Goal: Transaction & Acquisition: Purchase product/service

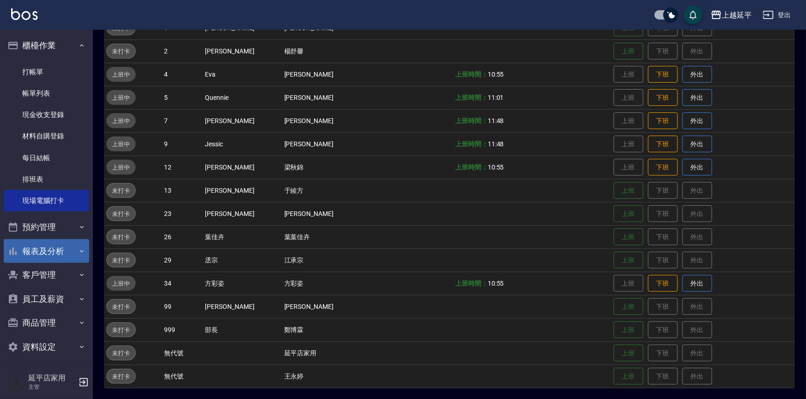
scroll to position [5, 0]
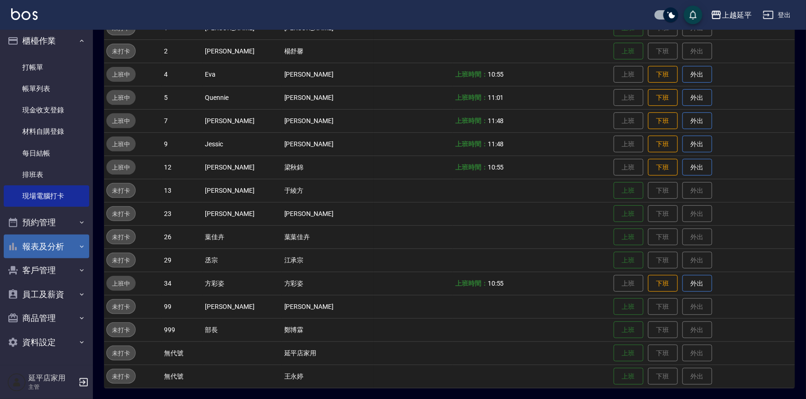
click at [61, 247] on button "報表及分析" at bounding box center [46, 247] width 85 height 24
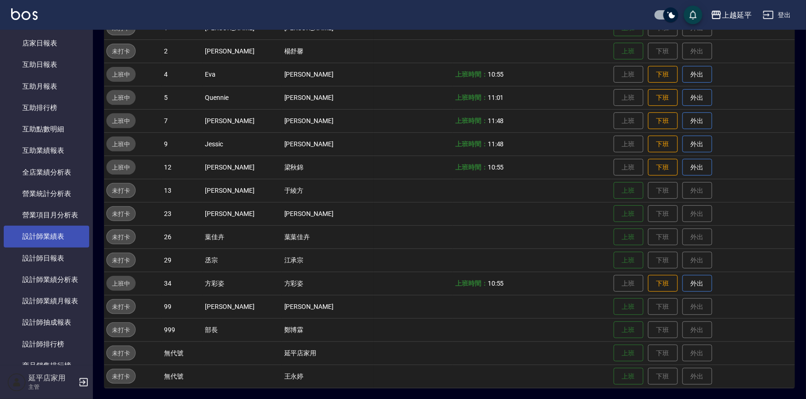
scroll to position [300, 0]
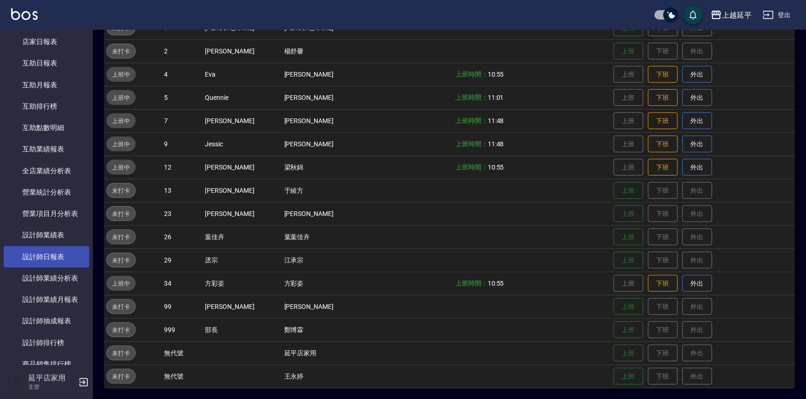
click at [63, 258] on link "設計師日報表" at bounding box center [46, 256] width 85 height 21
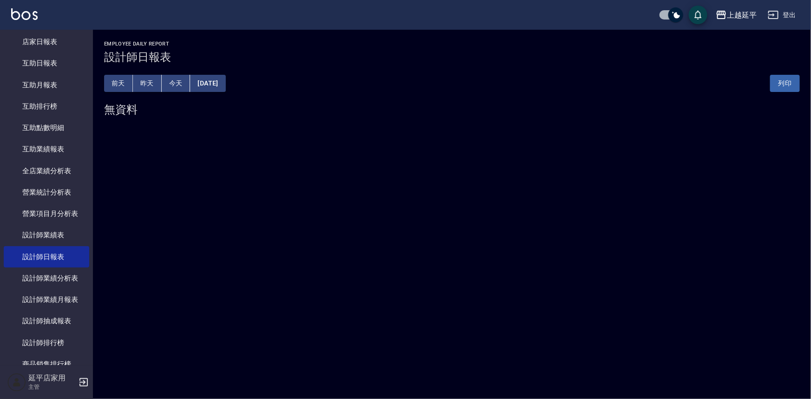
click at [225, 82] on button "[DATE]" at bounding box center [207, 83] width 35 height 17
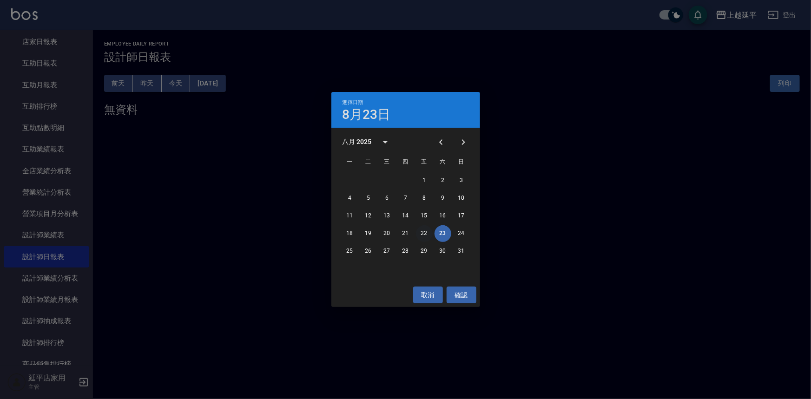
click at [429, 230] on button "22" at bounding box center [424, 233] width 17 height 17
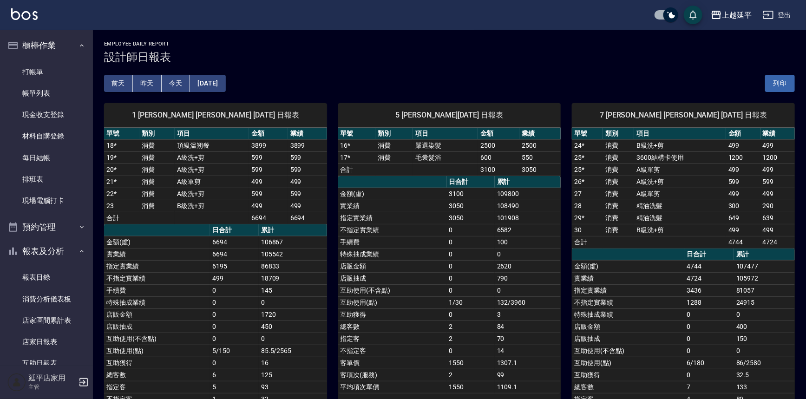
click at [217, 85] on button "[DATE]" at bounding box center [207, 83] width 35 height 17
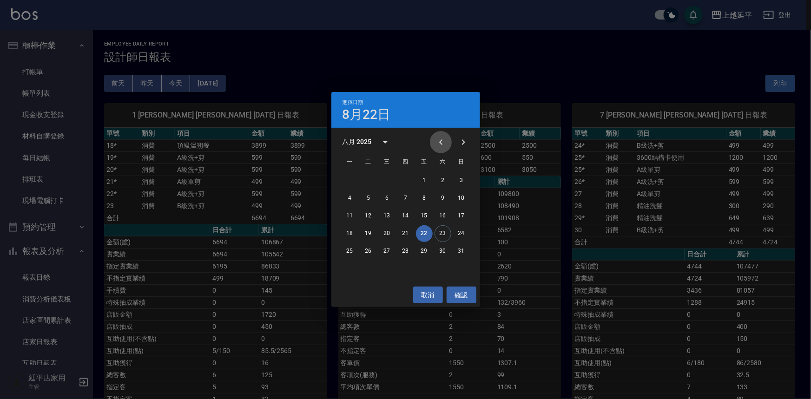
click at [435, 142] on icon "Previous month" at bounding box center [440, 142] width 11 height 11
click at [370, 232] on button "22" at bounding box center [368, 233] width 17 height 17
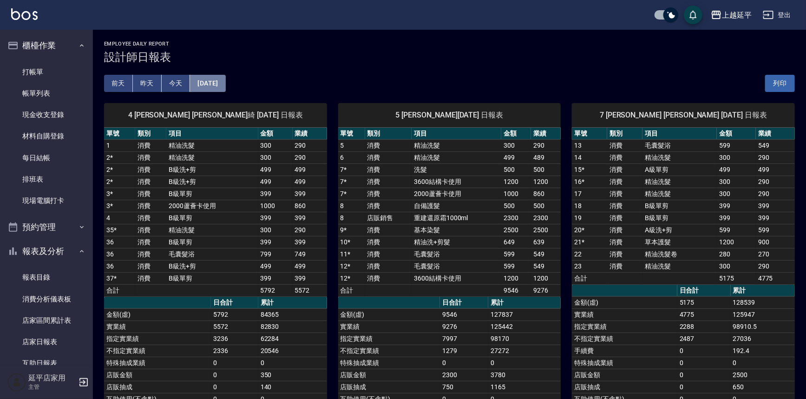
click at [225, 76] on button "[DATE]" at bounding box center [207, 83] width 35 height 17
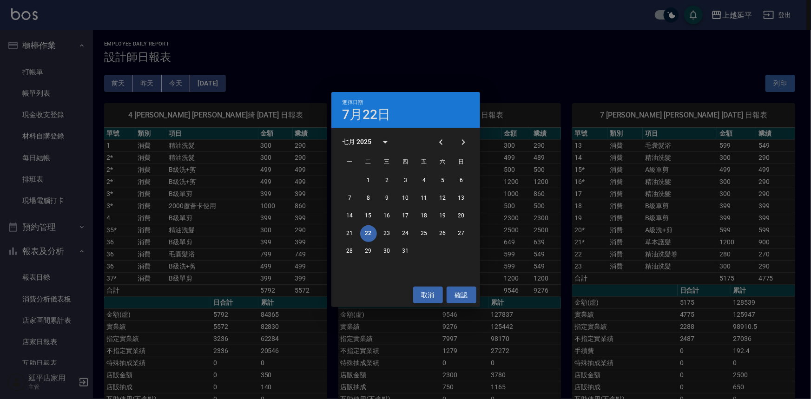
click at [429, 295] on button "取消" at bounding box center [428, 295] width 30 height 17
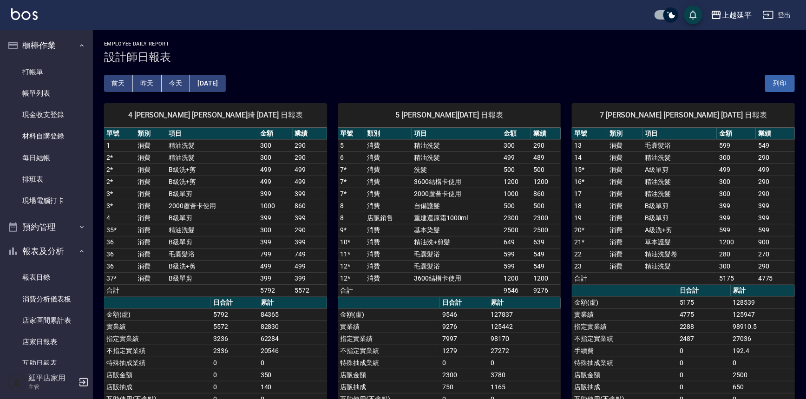
click at [225, 83] on button "[DATE]" at bounding box center [207, 83] width 35 height 17
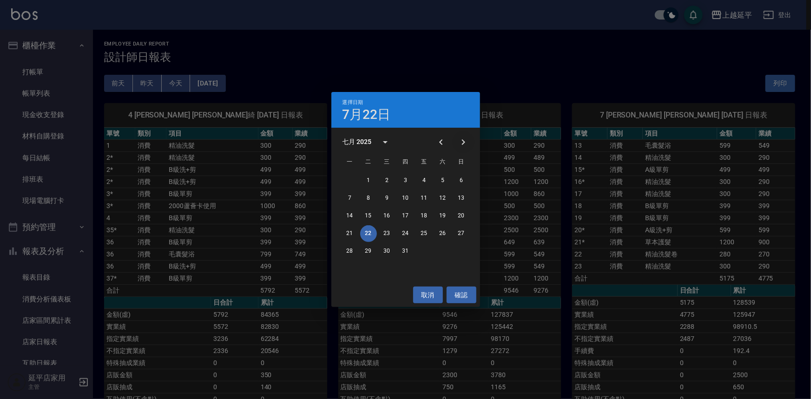
click at [467, 141] on icon "Next month" at bounding box center [463, 142] width 11 height 11
click at [404, 235] on button "21" at bounding box center [405, 233] width 17 height 17
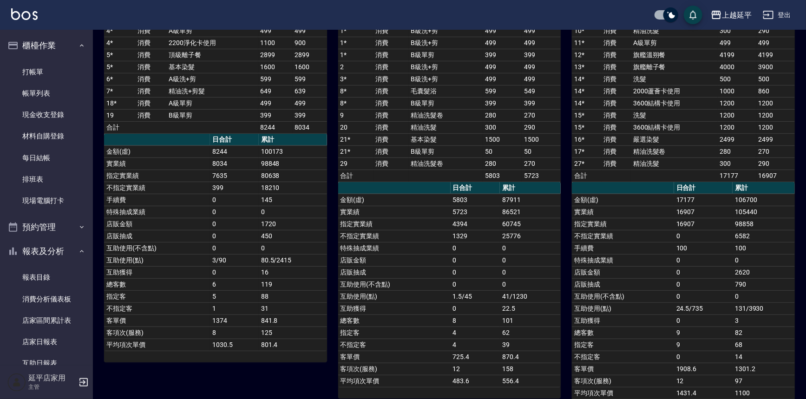
scroll to position [126, 0]
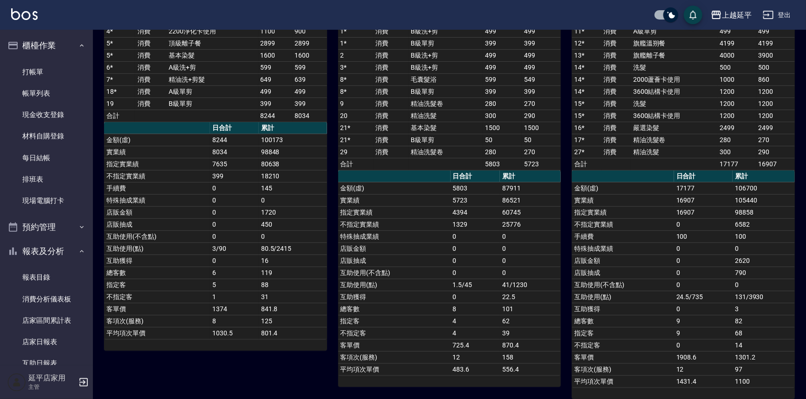
click at [473, 251] on td "0" at bounding box center [476, 249] width 50 height 12
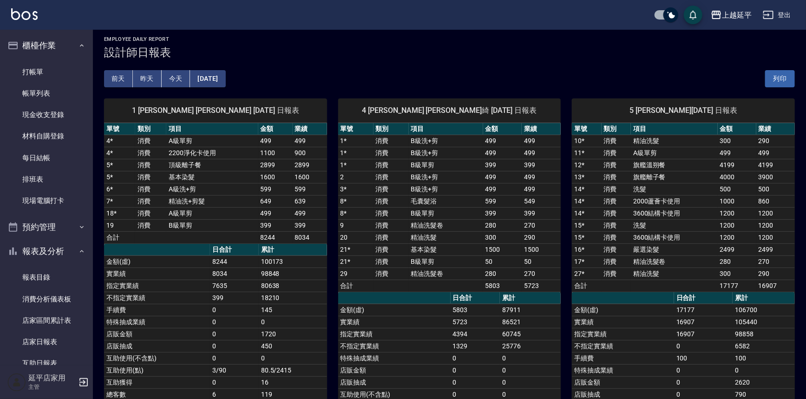
scroll to position [0, 0]
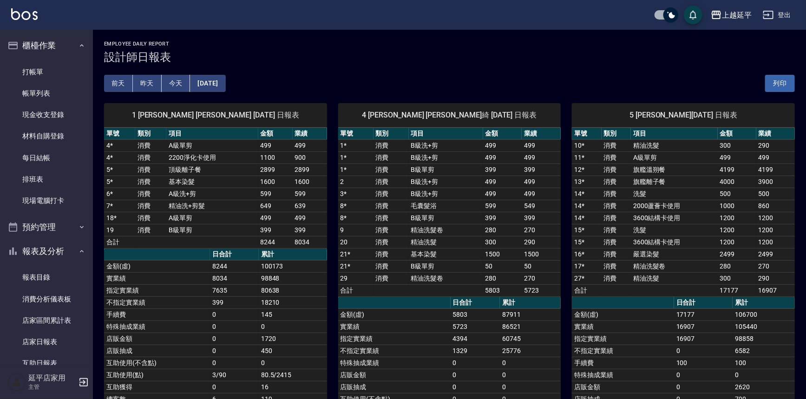
click at [225, 78] on button "[DATE]" at bounding box center [207, 83] width 35 height 17
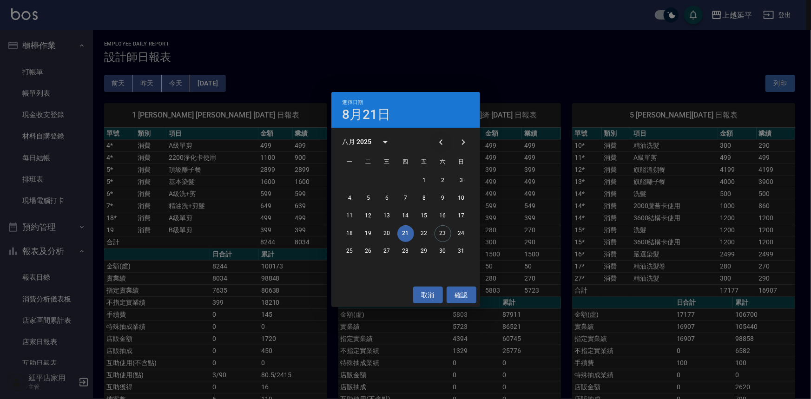
click at [441, 143] on icon "Previous month" at bounding box center [440, 142] width 11 height 11
click at [389, 231] on button "23" at bounding box center [387, 233] width 17 height 17
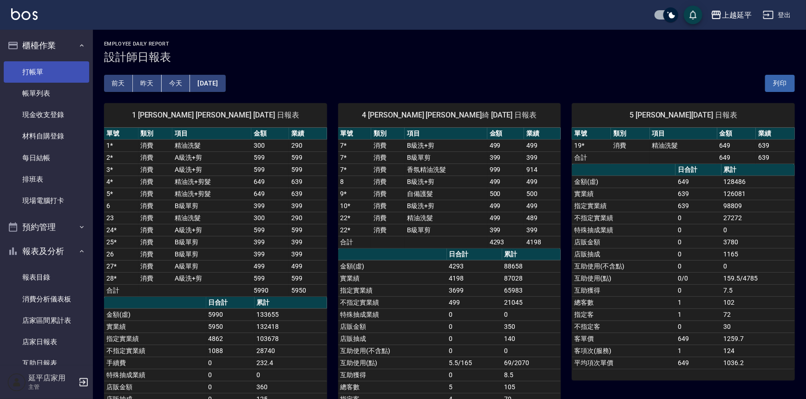
click at [70, 72] on link "打帳單" at bounding box center [46, 71] width 85 height 21
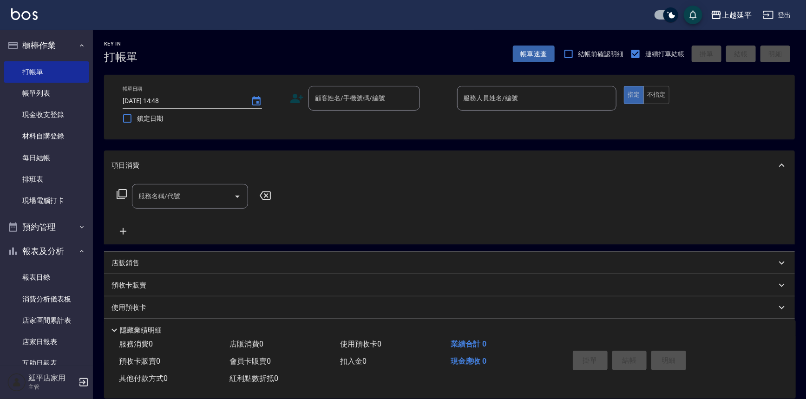
click at [415, 181] on div "服務名稱/代號 服務名稱/代號" at bounding box center [449, 212] width 691 height 64
click at [375, 88] on div "顧客姓名/手機號碼/編號" at bounding box center [365, 98] width 112 height 25
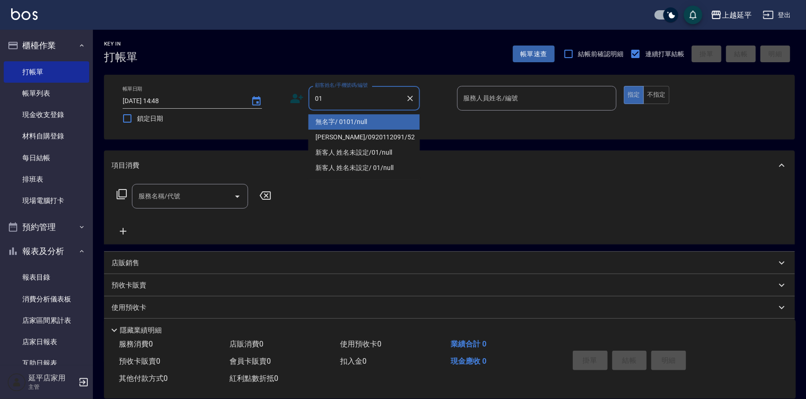
click at [369, 121] on li "無名字/ 0101/null" at bounding box center [365, 121] width 112 height 15
type input "無名字/ 0101/null"
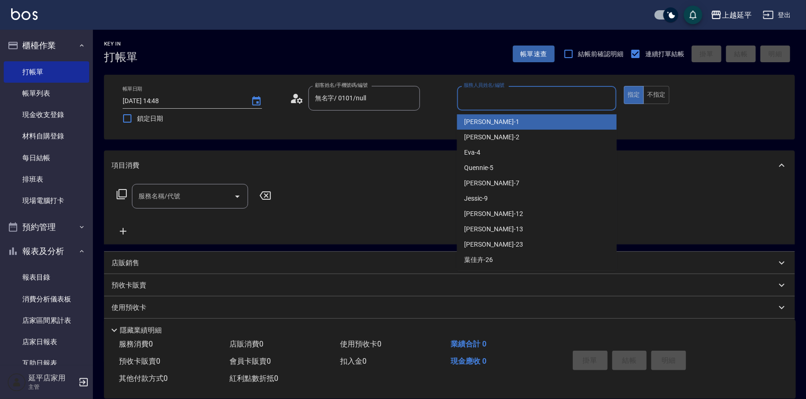
click at [486, 96] on input "服務人員姓名/編號" at bounding box center [536, 98] width 151 height 16
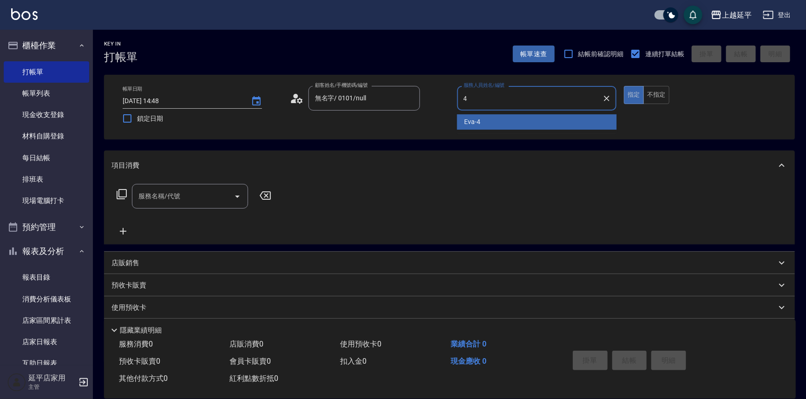
click at [489, 118] on div "[PERSON_NAME] -4" at bounding box center [537, 121] width 160 height 15
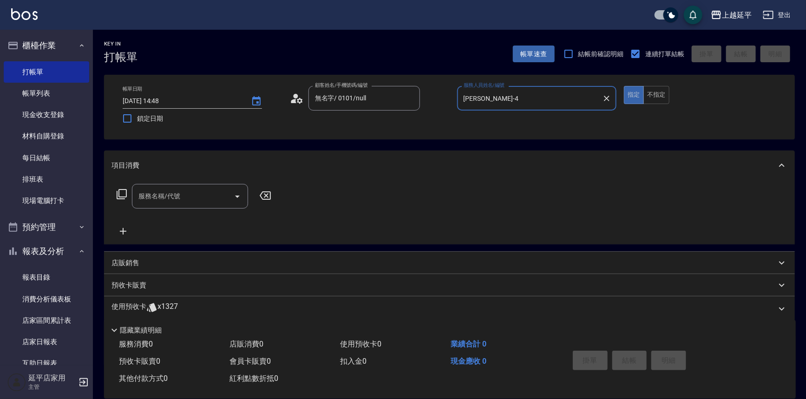
type input "[PERSON_NAME]-4"
click at [200, 193] on input "服務名稱/代號" at bounding box center [183, 196] width 94 height 16
click at [197, 221] on span "B級單剪 - 399" at bounding box center [190, 219] width 116 height 15
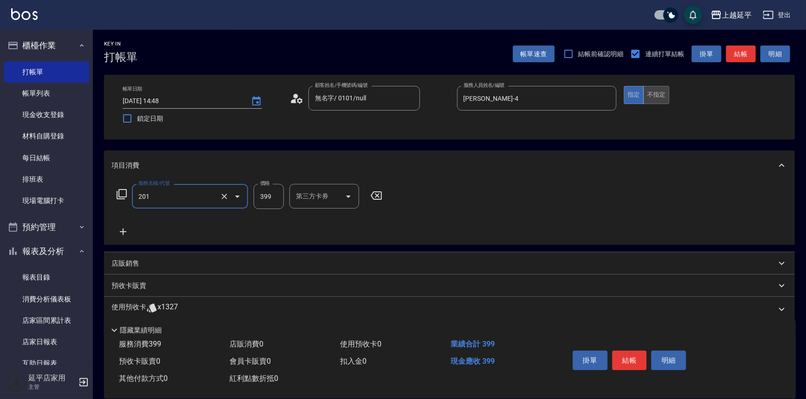
type input "B級單剪(201)"
click at [653, 95] on button "不指定" at bounding box center [657, 95] width 26 height 18
click at [749, 54] on button "結帳" at bounding box center [741, 54] width 30 height 17
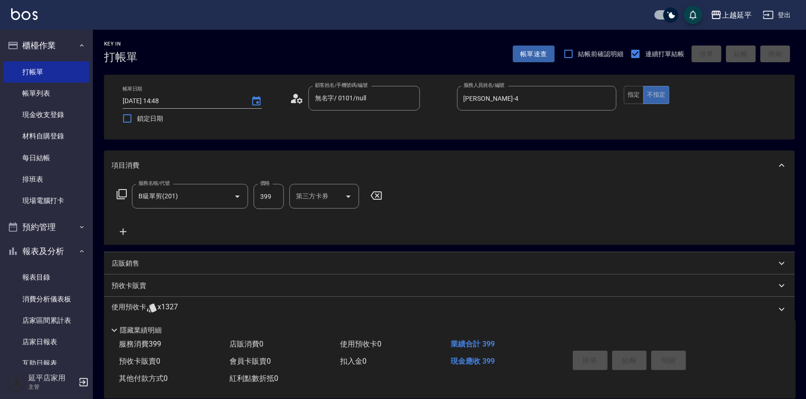
type input "[DATE] 14:49"
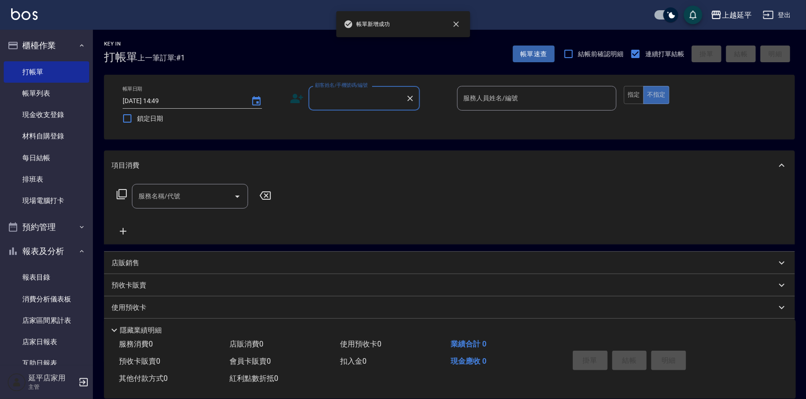
click at [378, 102] on input "顧客姓名/手機號碼/編號" at bounding box center [357, 98] width 89 height 16
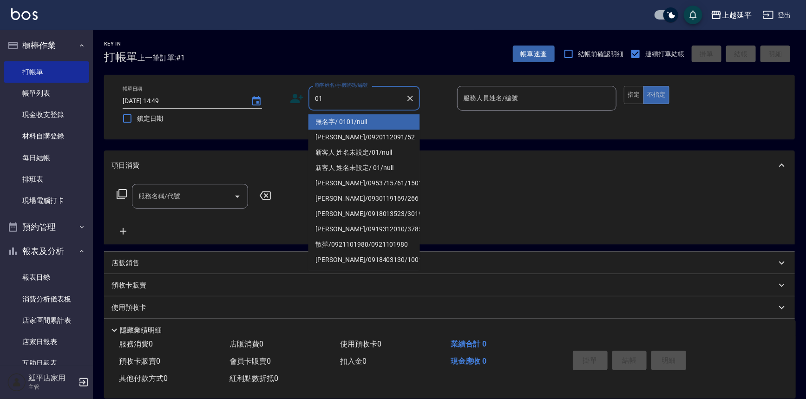
click at [382, 118] on li "無名字/ 0101/null" at bounding box center [365, 121] width 112 height 15
type input "無名字/ 0101/null"
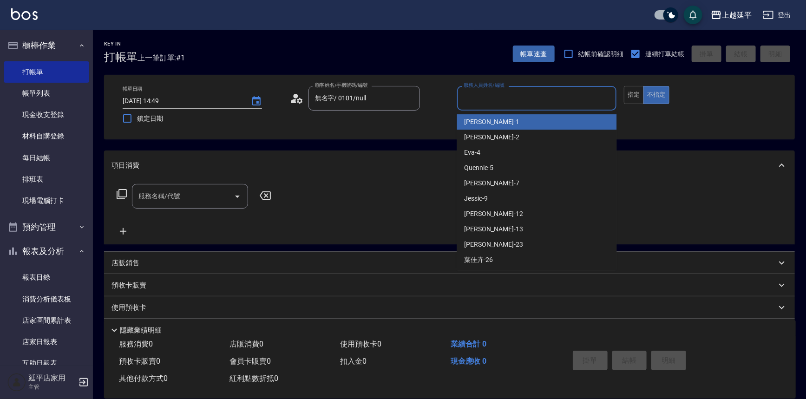
click at [476, 93] on input "服務人員姓名/編號" at bounding box center [536, 98] width 151 height 16
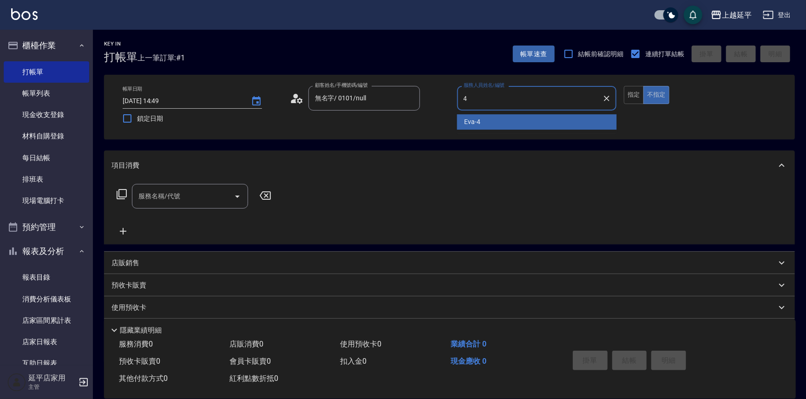
click at [483, 115] on div "[PERSON_NAME] -4" at bounding box center [537, 121] width 160 height 15
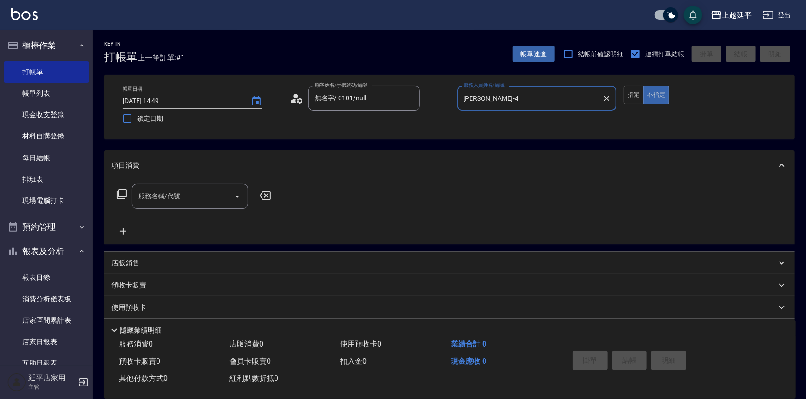
type input "[PERSON_NAME]-4"
click at [208, 198] on input "服務名稱/代號" at bounding box center [183, 196] width 94 height 16
click at [192, 216] on span "B級洗+剪 - 499" at bounding box center [190, 219] width 116 height 15
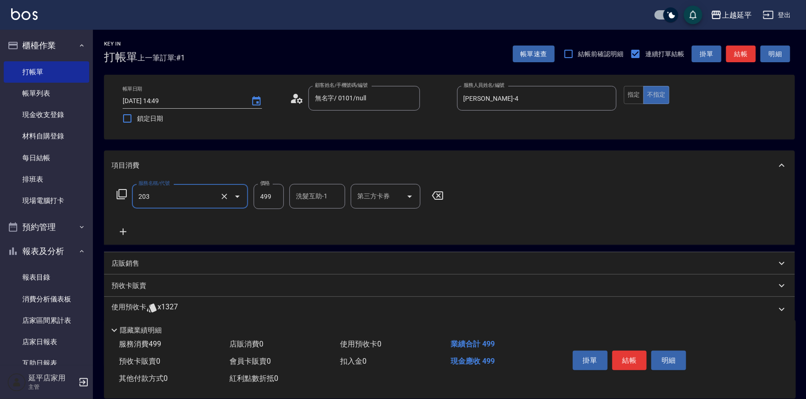
type input "B級洗+剪(203)"
click at [125, 232] on icon at bounding box center [123, 231] width 23 height 11
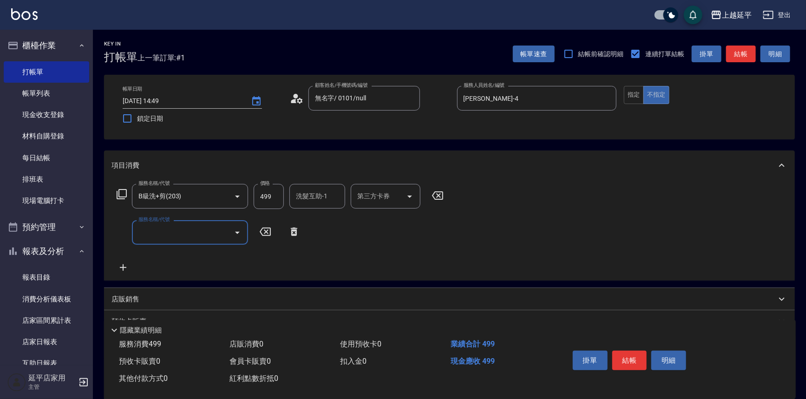
click at [169, 227] on input "服務名稱/代號" at bounding box center [183, 232] width 94 height 16
click at [181, 256] on span "精油洗髮 - 300" at bounding box center [190, 256] width 116 height 15
type input "精油洗髮(102)"
drag, startPoint x: 634, startPoint y: 95, endPoint x: 644, endPoint y: 95, distance: 9.3
click at [635, 95] on button "指定" at bounding box center [634, 95] width 20 height 18
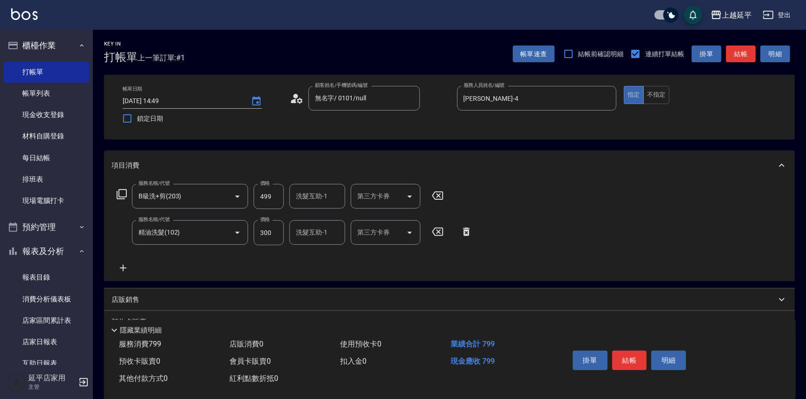
click at [741, 56] on button "結帳" at bounding box center [741, 54] width 30 height 17
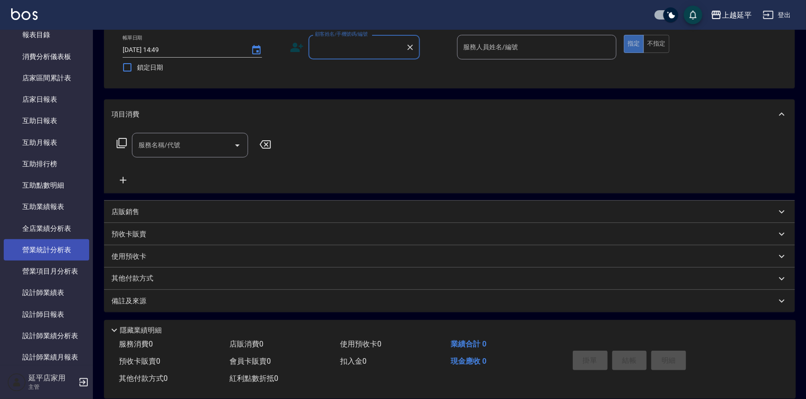
scroll to position [296, 0]
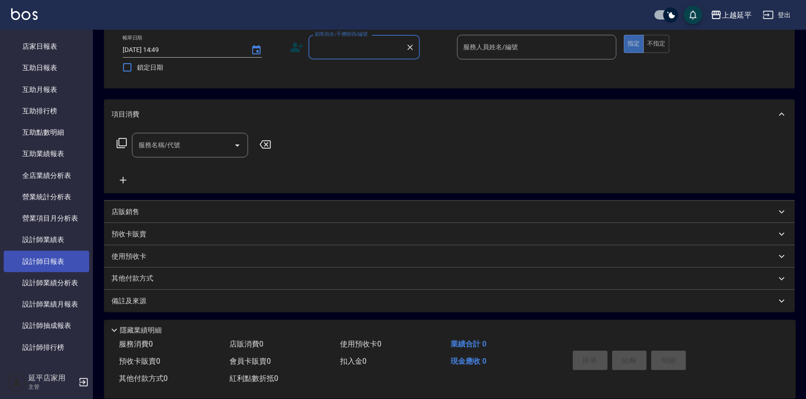
click at [60, 261] on link "設計師日報表" at bounding box center [46, 261] width 85 height 21
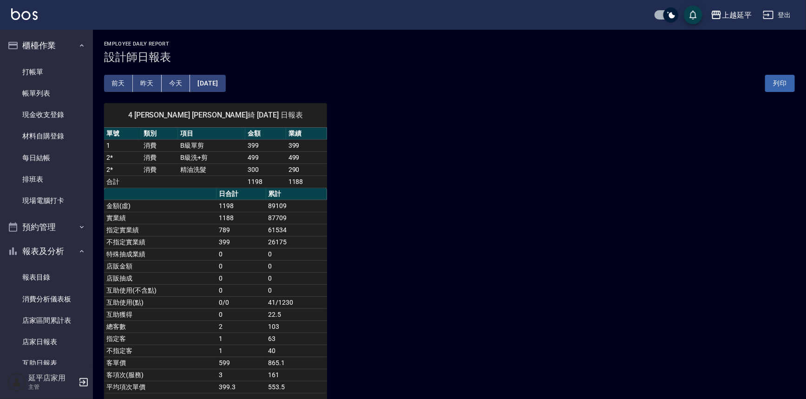
click at [212, 81] on button "[DATE]" at bounding box center [207, 83] width 35 height 17
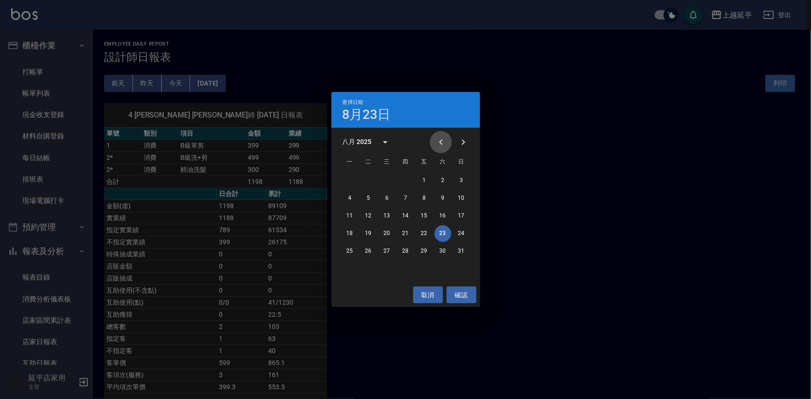
click at [440, 141] on icon "Previous month" at bounding box center [440, 142] width 11 height 11
click at [383, 233] on button "23" at bounding box center [387, 233] width 17 height 17
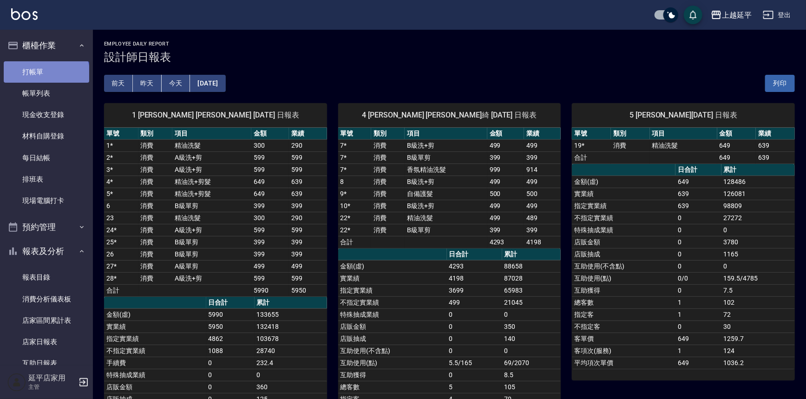
click at [46, 74] on link "打帳單" at bounding box center [46, 71] width 85 height 21
